Goal: Find contact information: Find contact information

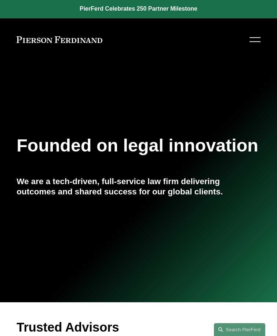
click at [259, 38] on div at bounding box center [254, 39] width 11 height 13
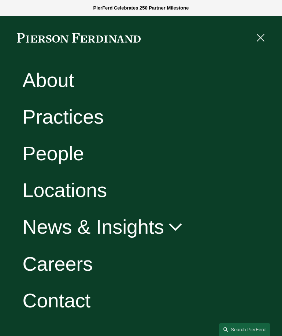
click at [92, 191] on link "Locations" at bounding box center [65, 191] width 85 height 20
click at [70, 153] on link "People" at bounding box center [54, 154] width 62 height 20
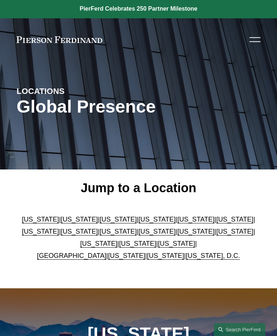
click at [115, 213] on p "Arizona | California | Colorado | Delaware | Florida | Georgia | Illinois | Mas…" at bounding box center [139, 237] width 244 height 48
click at [98, 216] on link "California" at bounding box center [79, 219] width 37 height 7
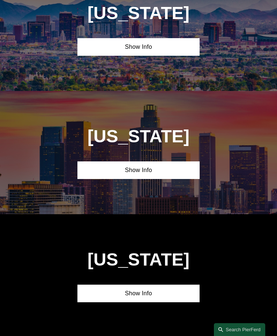
scroll to position [333, 0]
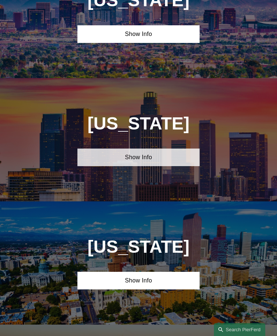
click at [140, 149] on link "Show Info" at bounding box center [138, 158] width 122 height 18
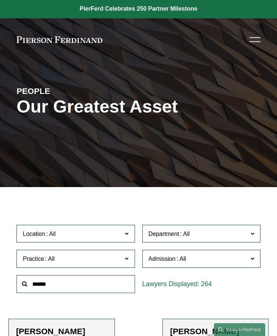
click at [60, 275] on input "text" at bounding box center [76, 284] width 118 height 18
type input "*****"
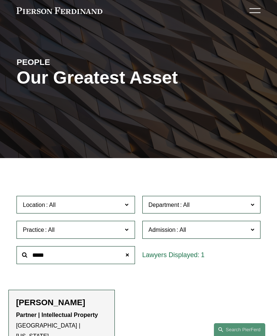
scroll to position [73, 0]
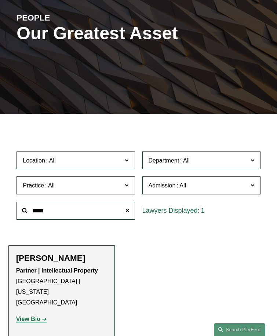
click at [29, 253] on h2 "Eric N. Kohli" at bounding box center [61, 258] width 91 height 10
click at [27, 253] on h2 "Eric N. Kohli" at bounding box center [61, 258] width 91 height 10
click at [30, 314] on p "View Bio" at bounding box center [61, 319] width 91 height 11
click at [30, 316] on strong "View Bio" at bounding box center [28, 319] width 24 height 6
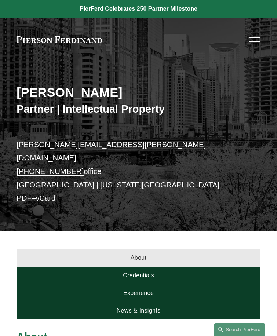
scroll to position [37, 0]
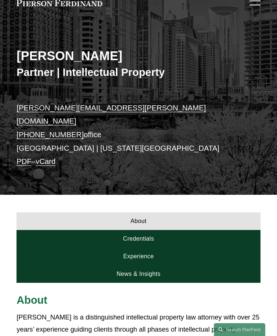
click at [112, 95] on div "[PERSON_NAME] Partner | Intellectual Property [PERSON_NAME][EMAIL_ADDRESS][PERS…" at bounding box center [138, 113] width 277 height 164
click at [165, 113] on p "[PERSON_NAME][EMAIL_ADDRESS][PERSON_NAME][DOMAIN_NAME] [PHONE_NUMBER] office [G…" at bounding box center [139, 134] width 244 height 67
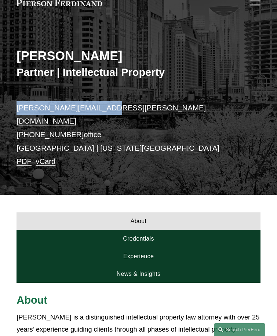
drag, startPoint x: 237, startPoint y: 87, endPoint x: 150, endPoint y: 85, distance: 86.6
click at [150, 101] on p "eric.kohli@pierferd.com +1.702.410.8331 office Chicago | Washington, D.C. PDF –…" at bounding box center [139, 134] width 244 height 67
drag, startPoint x: 150, startPoint y: 85, endPoint x: 156, endPoint y: 84, distance: 5.9
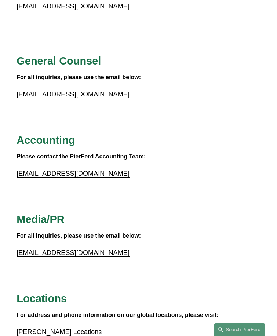
scroll to position [147, 0]
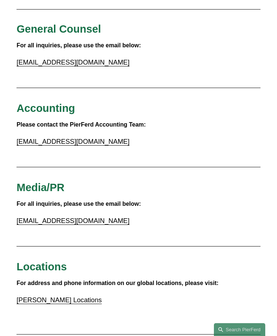
click at [69, 296] on link "Pierson Ferdinand Locations" at bounding box center [59, 299] width 85 height 7
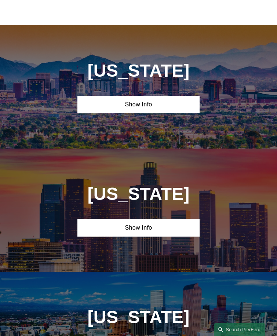
scroll to position [226, 0]
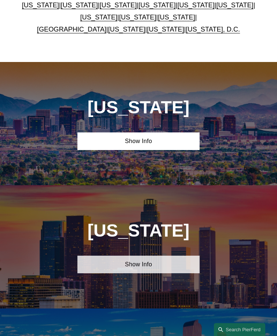
click at [155, 256] on link "Show Info" at bounding box center [138, 265] width 122 height 18
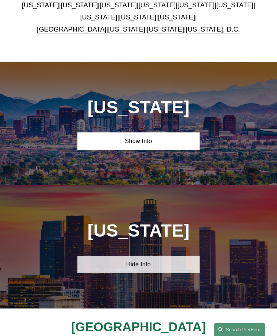
click at [148, 256] on link "Hide Info" at bounding box center [138, 265] width 122 height 18
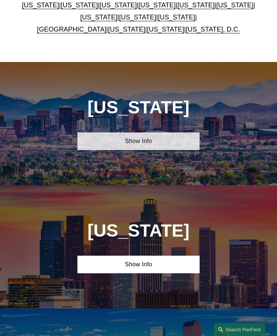
click at [146, 132] on link "Show Info" at bounding box center [138, 141] width 122 height 18
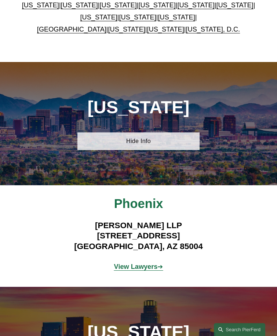
click at [143, 132] on link "Hide Info" at bounding box center [138, 141] width 122 height 18
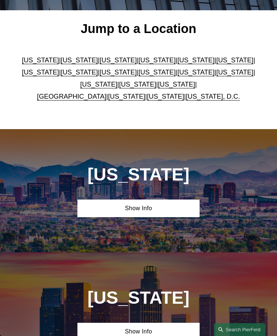
scroll to position [80, 0]
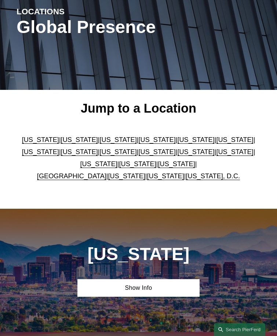
click at [186, 172] on link "[US_STATE], D.C." at bounding box center [213, 175] width 54 height 7
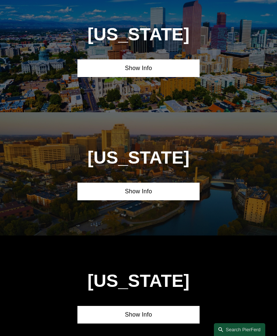
scroll to position [520, 0]
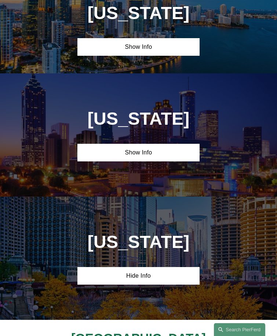
scroll to position [813, 0]
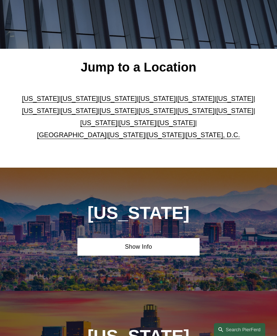
scroll to position [80, 0]
